Goal: Download file/media

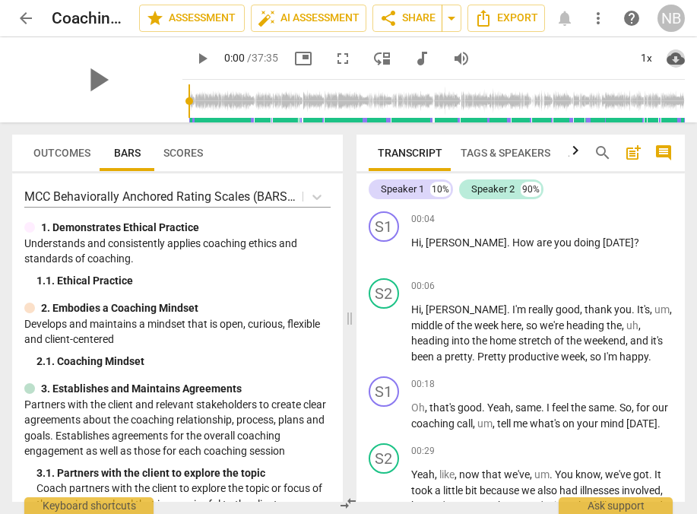
click at [679, 59] on span "cloud_download" at bounding box center [675, 58] width 18 height 18
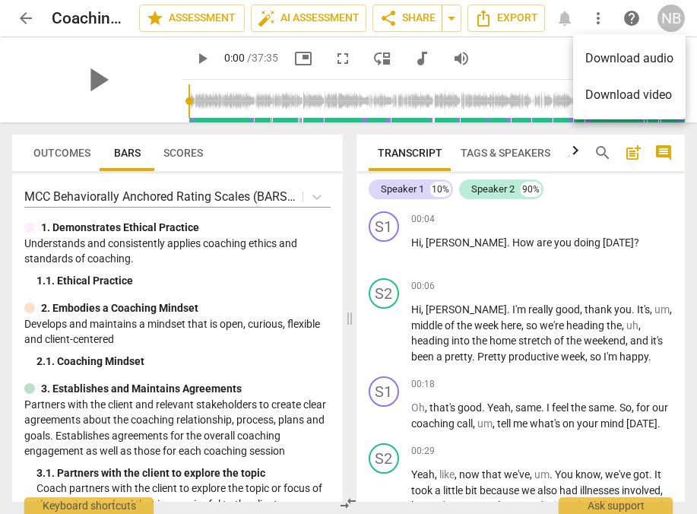
click at [659, 54] on li "Download audio" at bounding box center [629, 58] width 112 height 36
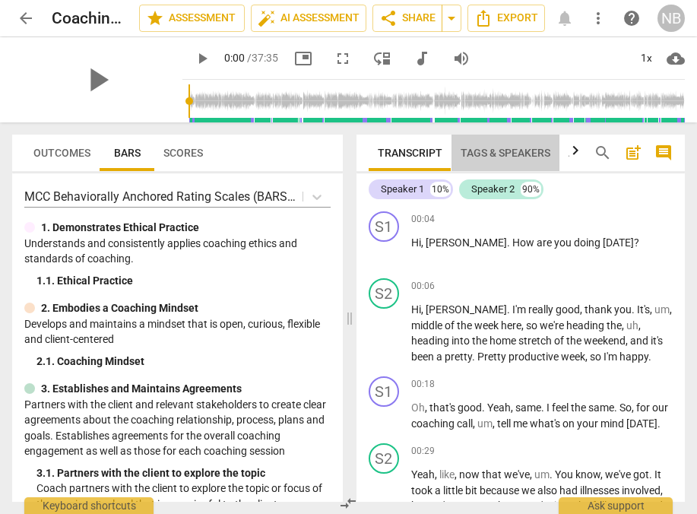
click at [504, 155] on span "Tags & Speakers" at bounding box center [506, 153] width 90 height 12
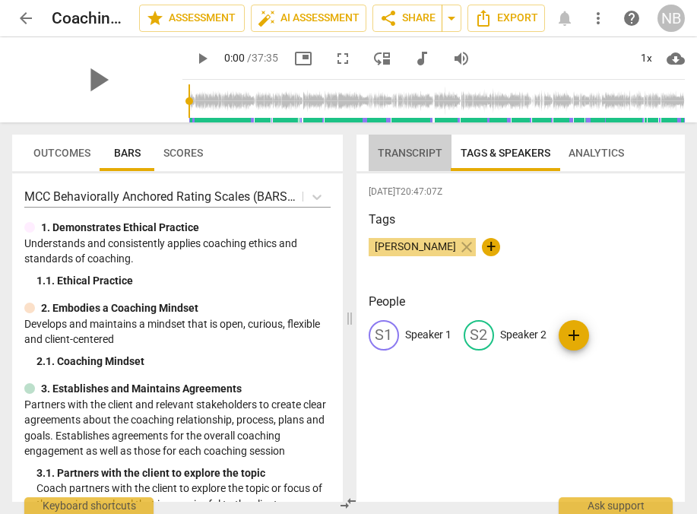
click at [438, 157] on span "Transcript" at bounding box center [410, 153] width 65 height 12
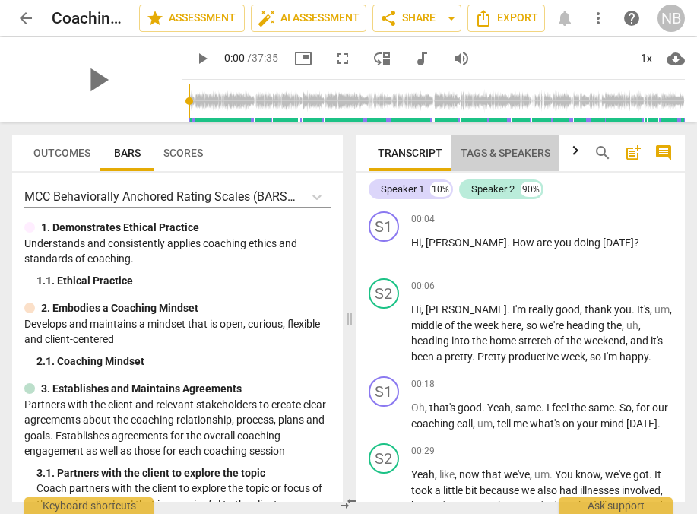
click at [496, 170] on button "Tags & Speakers" at bounding box center [505, 153] width 108 height 36
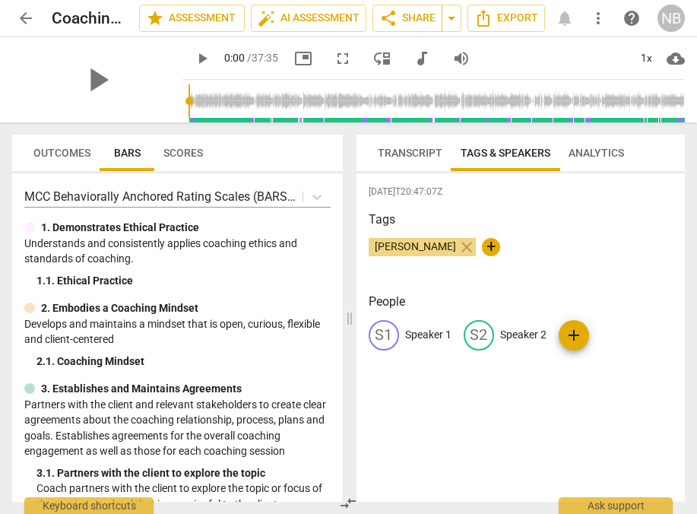
click at [417, 331] on p "Speaker 1" at bounding box center [428, 335] width 46 height 16
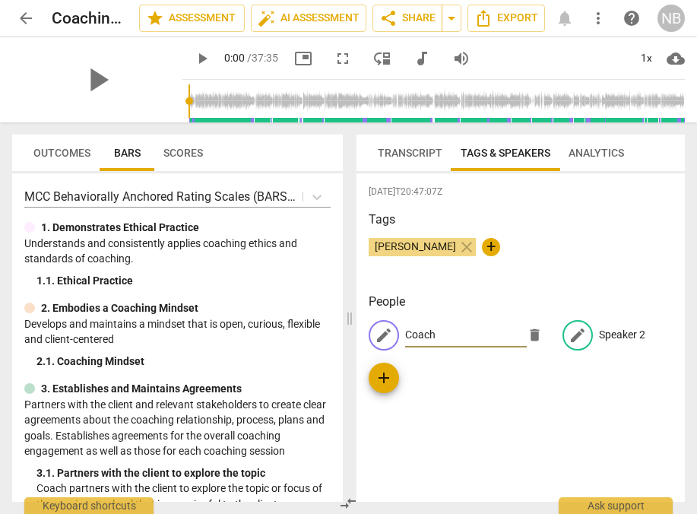
type input "Coach"
click at [622, 331] on p "Speaker 2" at bounding box center [622, 335] width 46 height 16
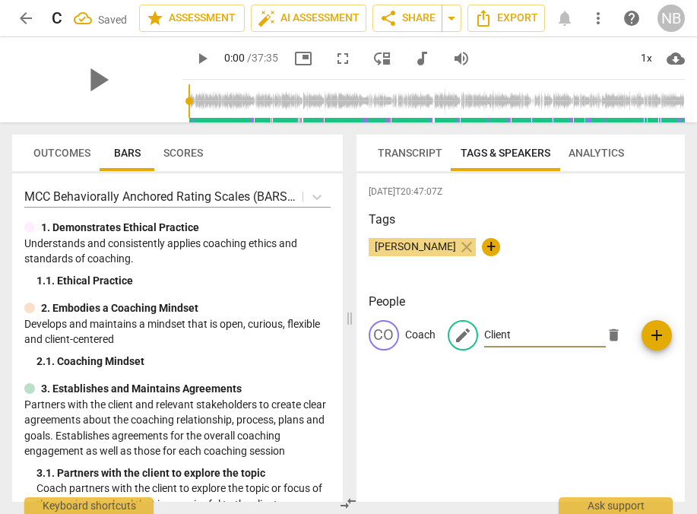
type input "Client"
click at [594, 203] on div "[DATE]T20:47:07Z Tags [PERSON_NAME] close + People CO Coach edit Client delete …" at bounding box center [520, 337] width 329 height 328
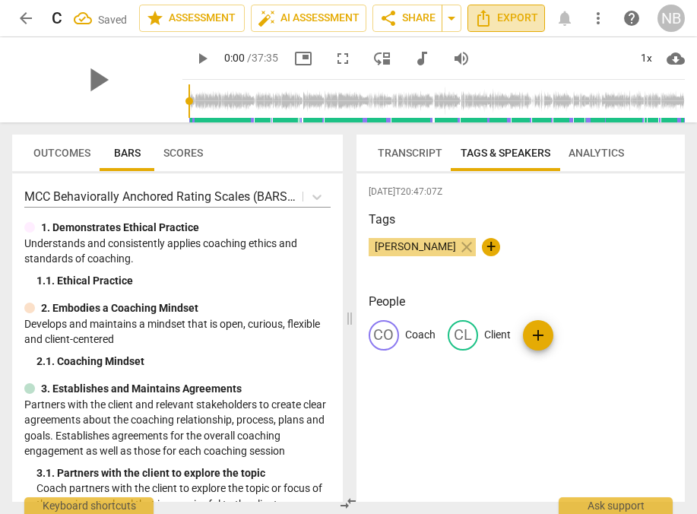
click at [512, 20] on span "Export" at bounding box center [506, 18] width 64 height 18
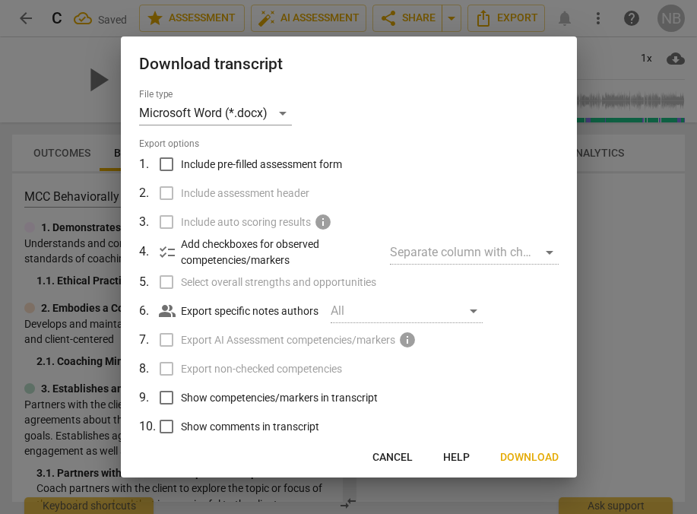
click at [512, 458] on span "Download" at bounding box center [529, 457] width 59 height 15
